Goal: Check status

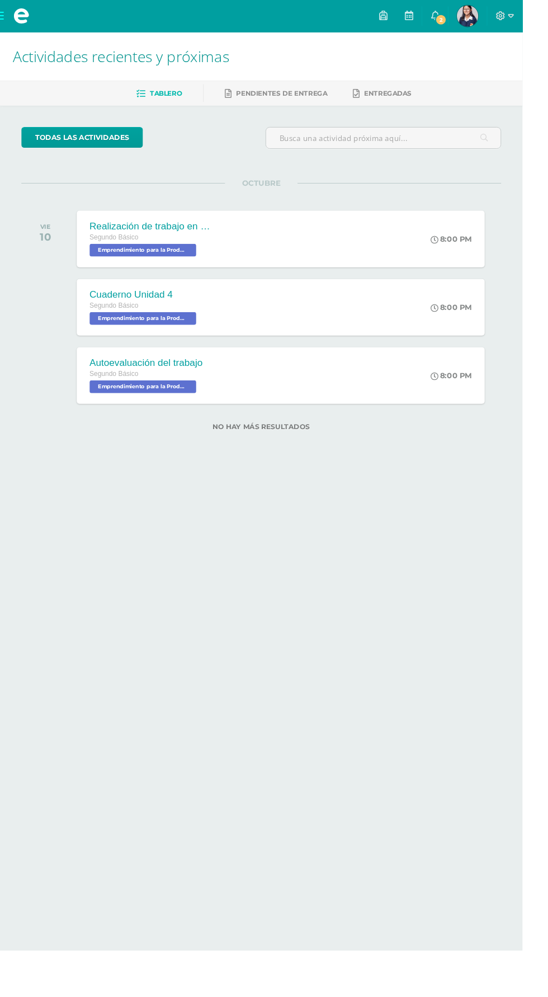
click at [470, 28] on link "2" at bounding box center [456, 17] width 27 height 34
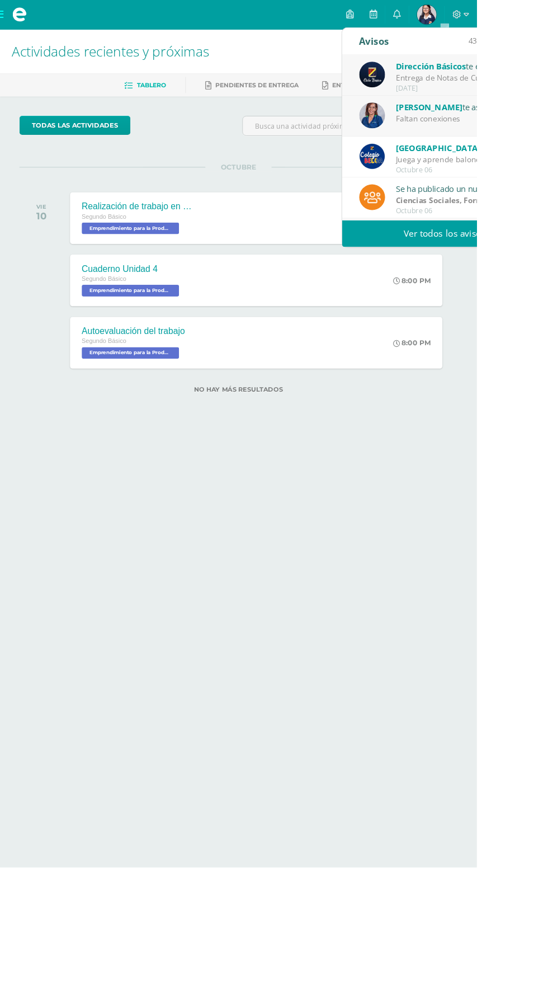
click at [548, 130] on div "Faltan conexiones" at bounding box center [533, 136] width 156 height 13
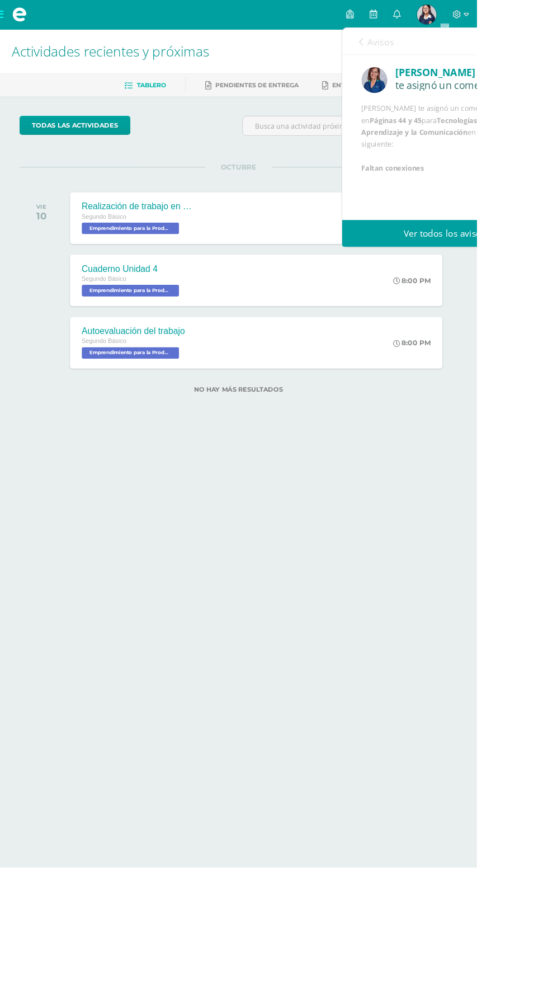
click at [415, 49] on icon at bounding box center [415, 48] width 4 height 9
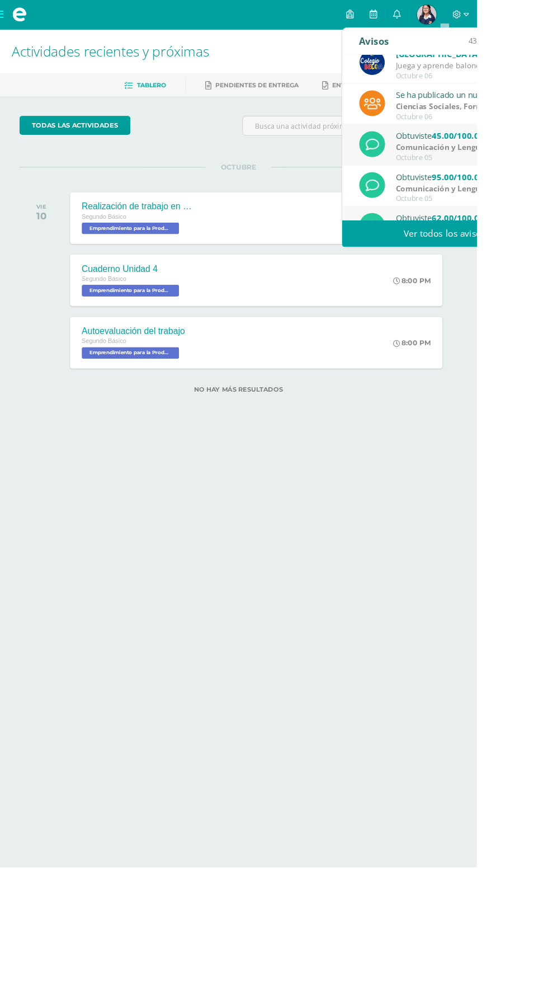
scroll to position [110, 0]
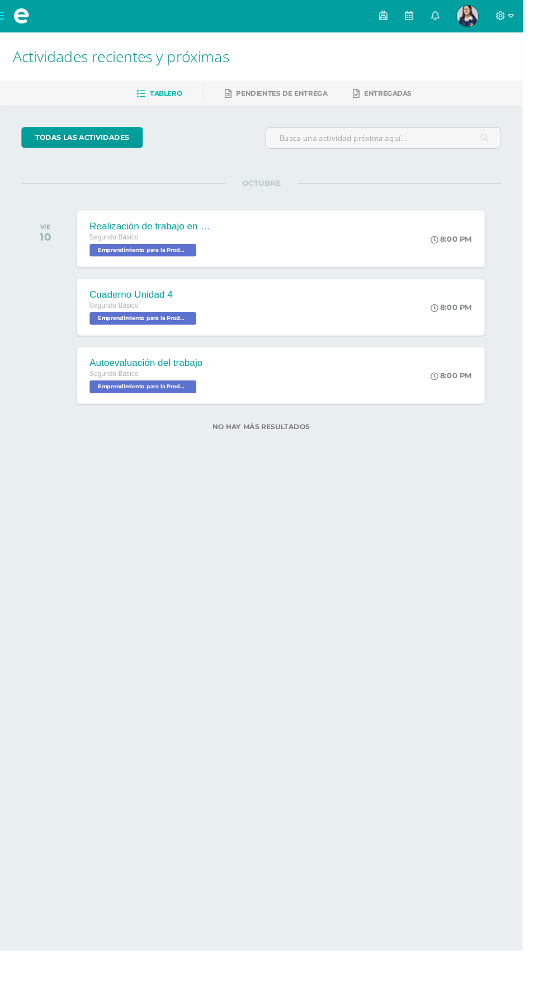
click at [400, 487] on html "Mis cursos Archivos Cerrar panel Asesoría Segundo Básico "A" Ciencias Naturales…" at bounding box center [274, 243] width 548 height 487
click at [18, 25] on span at bounding box center [22, 17] width 45 height 34
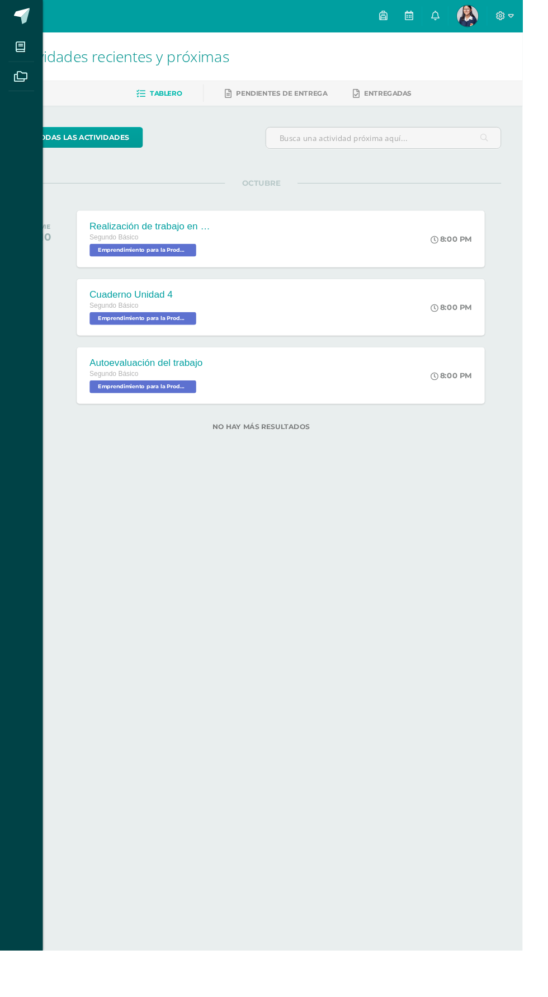
click at [501, 32] on div "Mis cursos Archivos Cerrar panel Asesoría Segundo Básico "A" Ciencias Naturales…" at bounding box center [274, 498] width 548 height 997
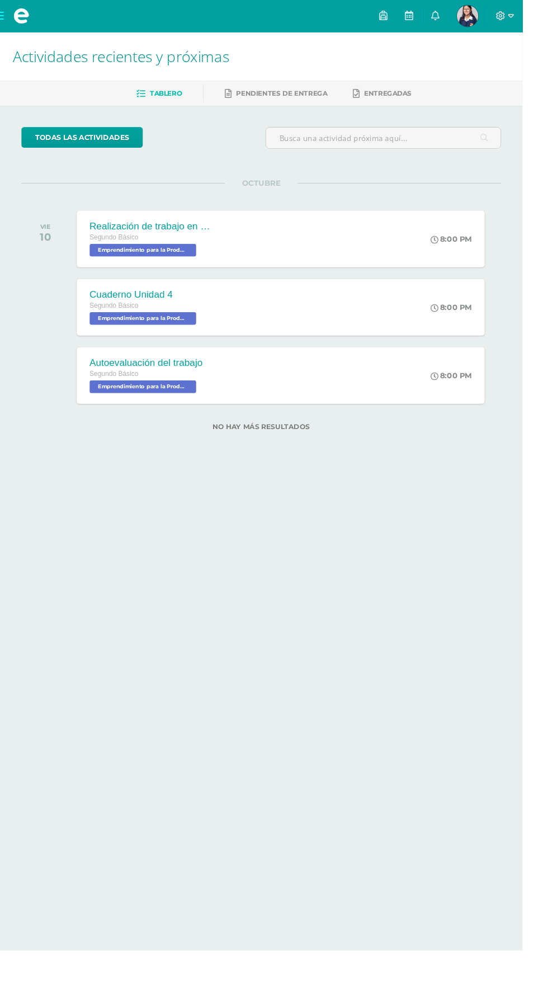
click at [502, 21] on img at bounding box center [491, 17] width 22 height 22
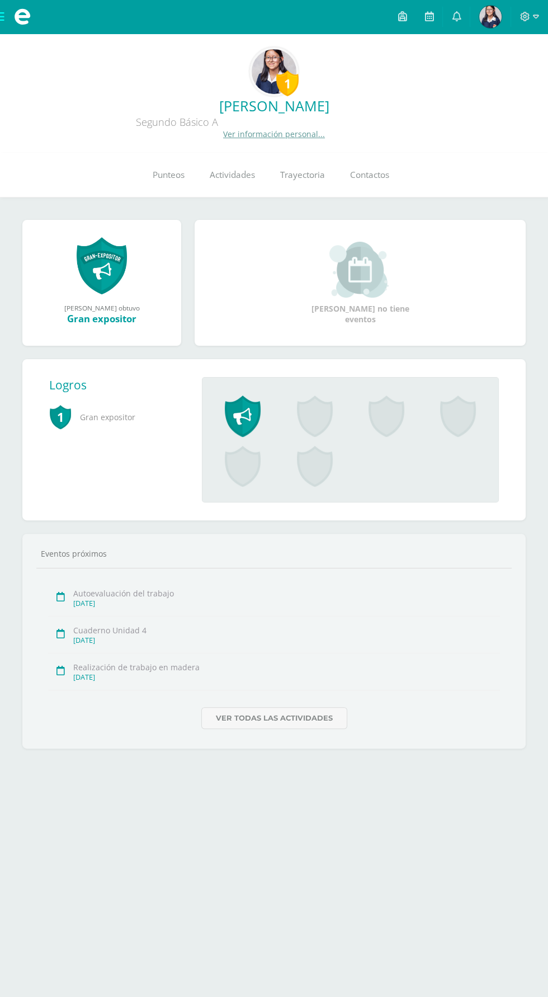
click at [153, 184] on link "Punteos" at bounding box center [168, 175] width 57 height 45
